Goal: Task Accomplishment & Management: Manage account settings

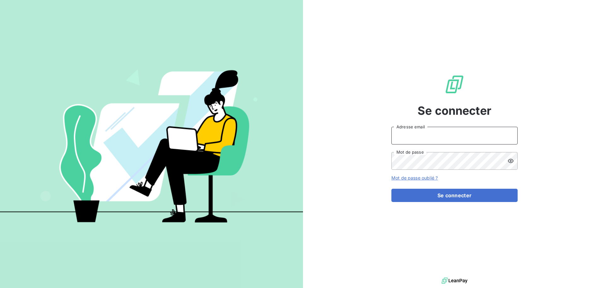
type input "[EMAIL_ADDRESS][PERSON_NAME][DOMAIN_NAME]"
click at [445, 140] on input "[EMAIL_ADDRESS][PERSON_NAME][DOMAIN_NAME]" at bounding box center [455, 136] width 126 height 18
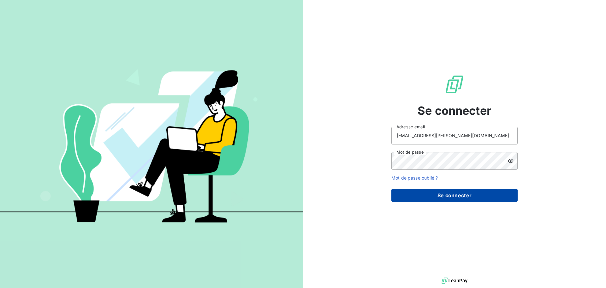
click at [464, 196] on button "Se connecter" at bounding box center [455, 195] width 126 height 13
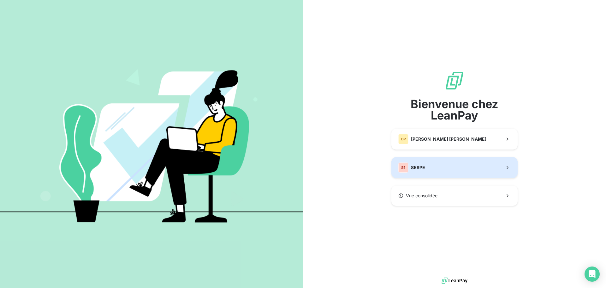
click at [447, 164] on button "SE SERPE" at bounding box center [455, 167] width 126 height 21
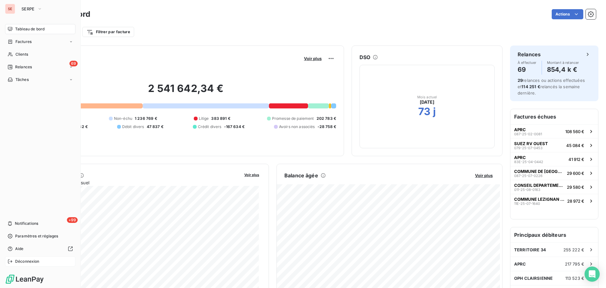
click at [30, 258] on div "Déconnexion" at bounding box center [40, 261] width 70 height 10
